Goal: Register for event/course

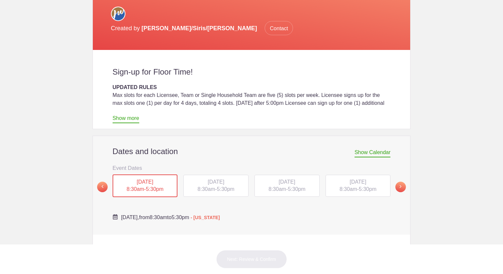
scroll to position [287, 0]
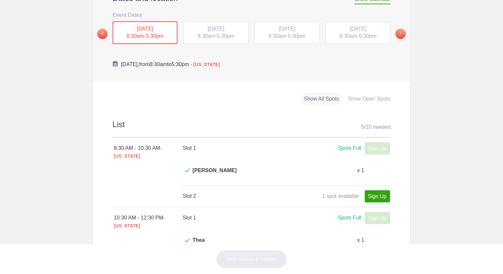
click at [208, 26] on span "TUE, Oct 7, 2025" at bounding box center [216, 29] width 16 height 6
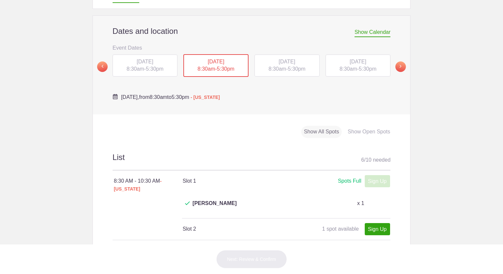
scroll to position [120, 0]
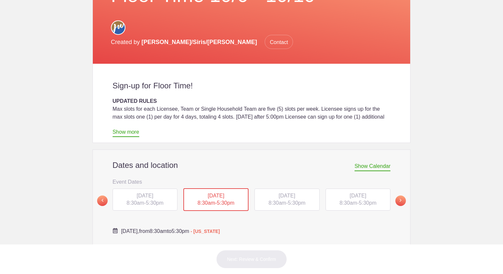
click at [298, 189] on div "WED, Oct 8, 2025 8:30am - 5:30pm" at bounding box center [286, 200] width 65 height 22
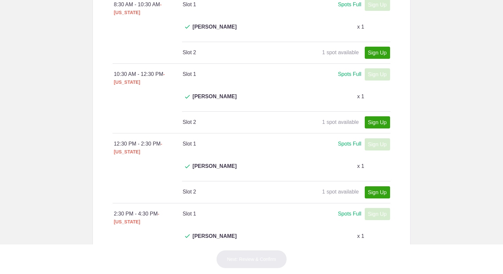
scroll to position [429, 0]
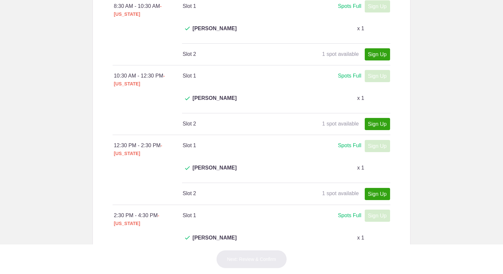
type input "1"
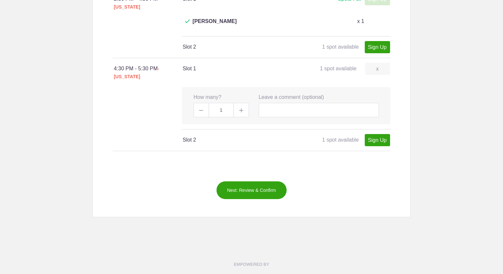
scroll to position [492, 0]
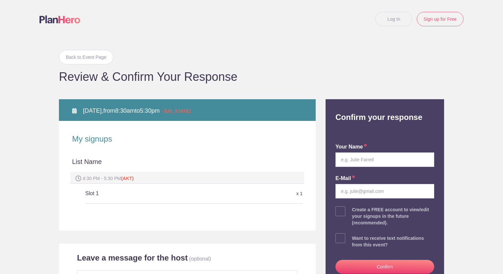
scroll to position [153, 0]
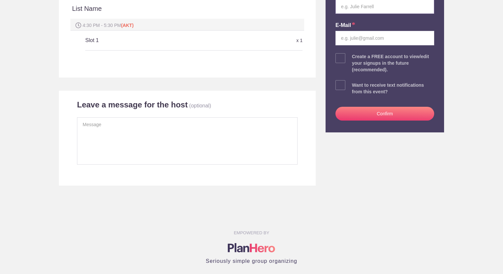
click at [370, 7] on input "text" at bounding box center [384, 6] width 99 height 14
type input "Gwen Ellen Kalve"
type input "realtor@gwenkalve.com"
drag, startPoint x: 362, startPoint y: 4, endPoint x: 351, endPoint y: 6, distance: 11.0
click at [351, 6] on input "Gwen Ellen Kalve" at bounding box center [384, 6] width 99 height 14
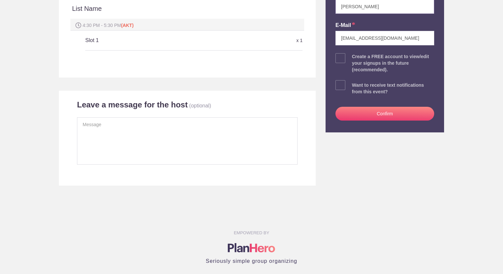
scroll to position [0, 0]
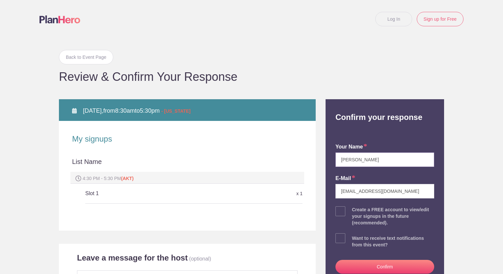
type input "Gwen Kalve"
click at [455, 212] on body "Log In Sign up for Free Back to Event Page Back to Event Page Review & Confirm …" at bounding box center [251, 137] width 503 height 274
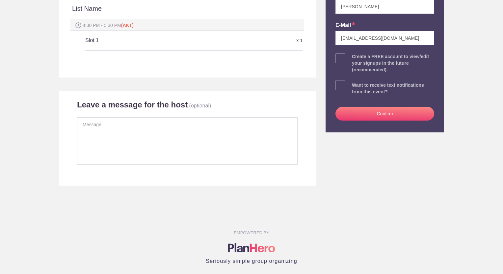
click at [379, 116] on button "Confirm" at bounding box center [384, 114] width 99 height 14
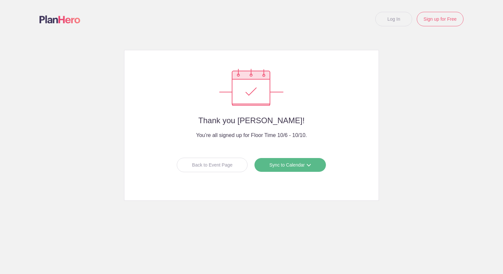
click at [311, 165] on link "Sync to Calendar" at bounding box center [290, 165] width 72 height 14
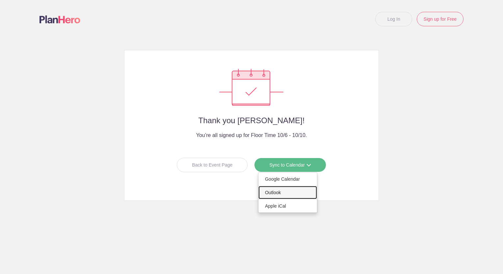
click at [284, 192] on link "Outlook" at bounding box center [287, 192] width 59 height 13
